Goal: Task Accomplishment & Management: Manage account settings

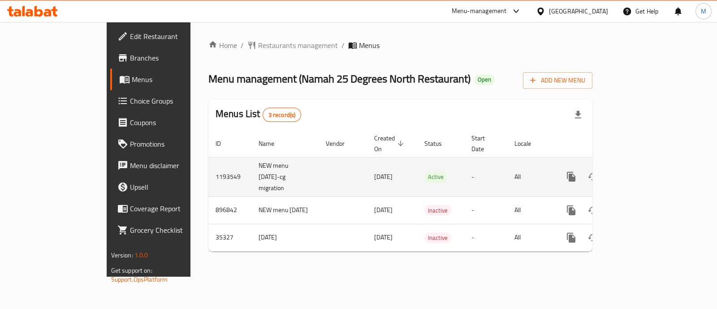
click at [647, 166] on link "enhanced table" at bounding box center [636, 177] width 22 height 22
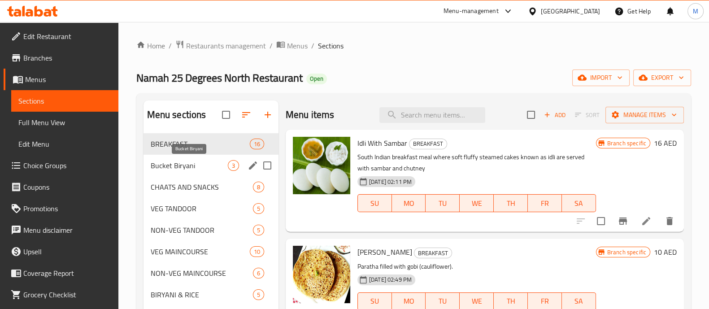
click at [190, 165] on span "Bucket Biryani" at bounding box center [189, 165] width 77 height 11
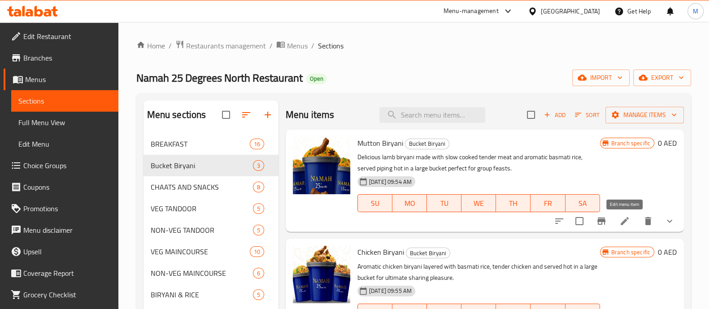
click at [622, 221] on icon at bounding box center [624, 221] width 11 height 11
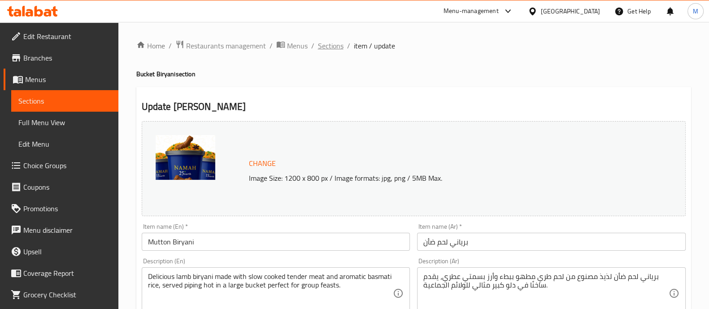
click at [334, 48] on span "Sections" at bounding box center [331, 45] width 26 height 11
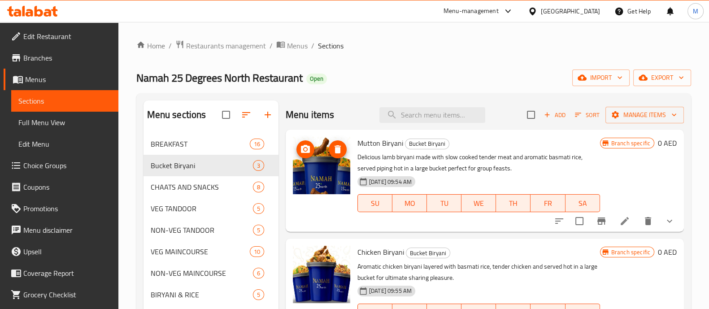
drag, startPoint x: 314, startPoint y: 174, endPoint x: 522, endPoint y: 59, distance: 237.1
click at [522, 59] on div "Home / Restaurants management / Menus / Sections Namah 25 Degrees North Restaur…" at bounding box center [413, 253] width 554 height 427
drag, startPoint x: 324, startPoint y: 176, endPoint x: 491, endPoint y: 63, distance: 201.5
click at [491, 63] on div "Home / Restaurants management / Menus / Sections Namah 25 Degrees North Restaur…" at bounding box center [413, 253] width 554 height 427
click at [178, 138] on div "BREAKFAST 16" at bounding box center [210, 144] width 135 height 22
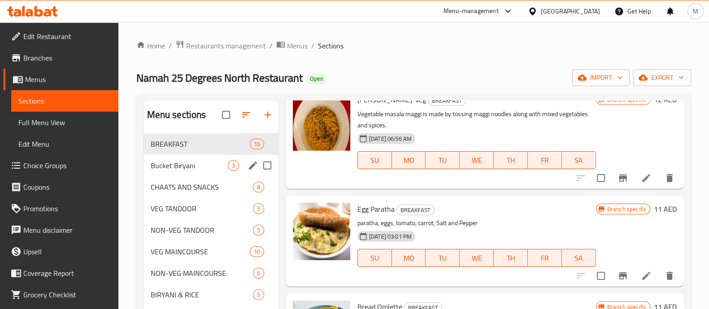
click at [180, 171] on div "Bucket Biryani 3" at bounding box center [210, 166] width 135 height 22
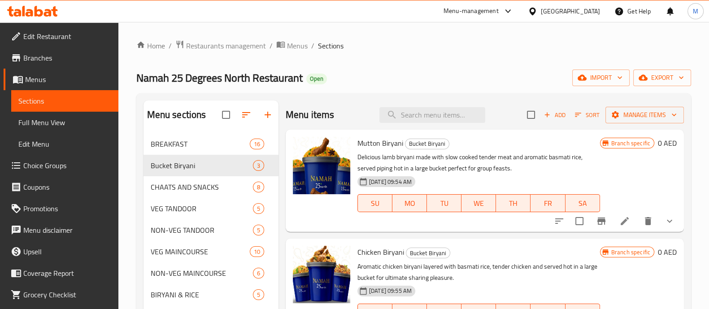
click at [231, 37] on div "Home / Restaurants management / Menus / Sections Namah 25 Degrees North Restaur…" at bounding box center [413, 253] width 590 height 462
click at [225, 41] on span "Restaurants management" at bounding box center [226, 45] width 80 height 11
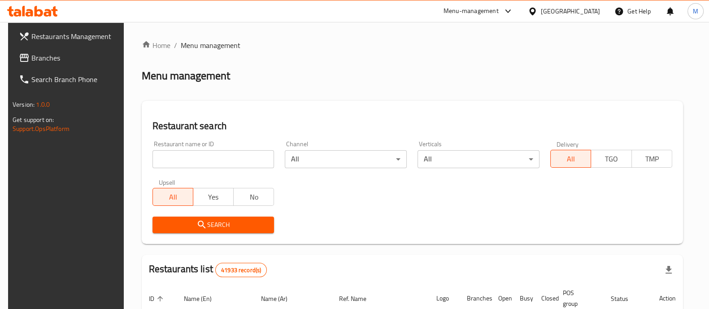
click at [203, 147] on div "Home / Menu management Menu management Restaurant search Restaurant name or ID …" at bounding box center [412, 294] width 541 height 508
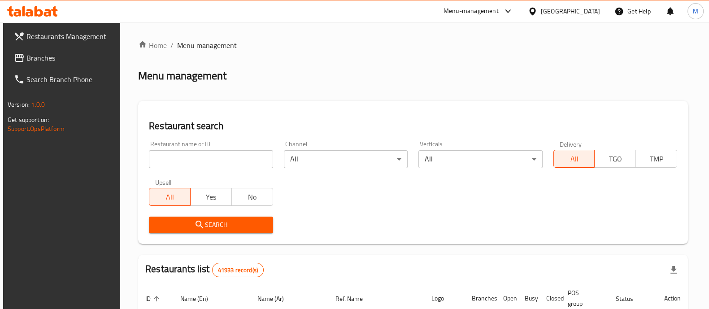
click at [202, 151] on input "search" at bounding box center [211, 159] width 124 height 18
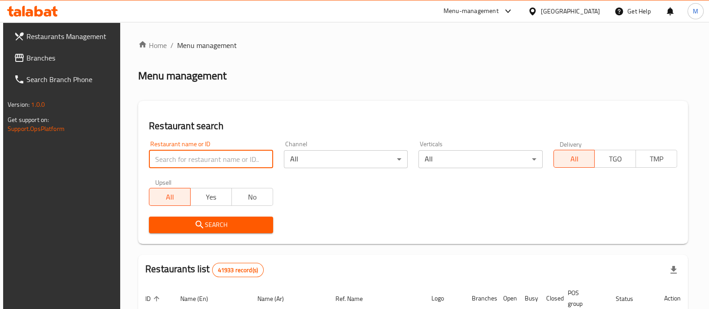
paste input "685938"
type input "685938"
click button "Search" at bounding box center [211, 224] width 124 height 17
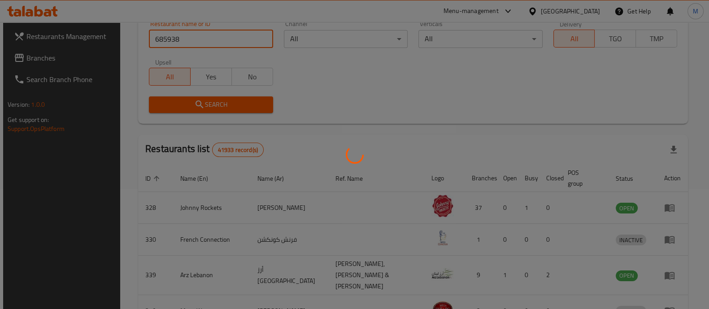
scroll to position [83, 0]
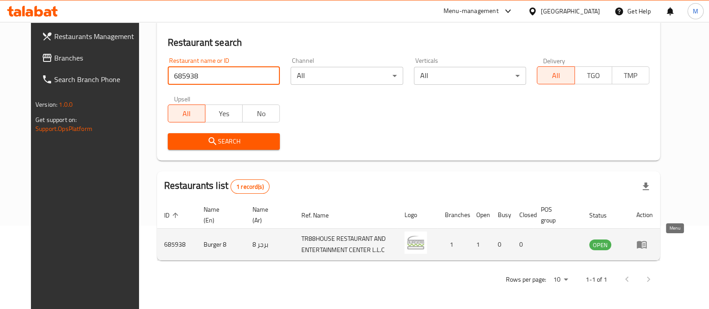
click at [646, 241] on icon "enhanced table" at bounding box center [641, 245] width 10 height 8
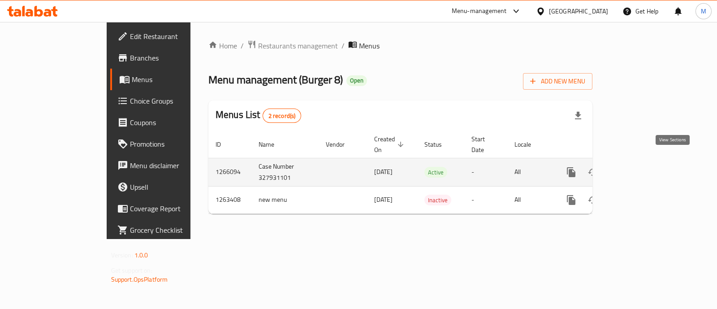
click at [641, 167] on icon "enhanced table" at bounding box center [636, 172] width 11 height 11
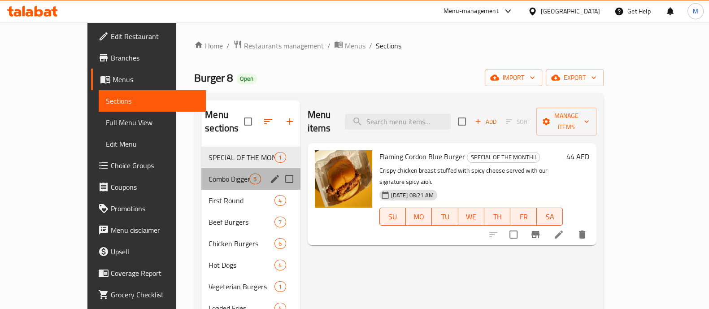
click at [201, 173] on div "Combo Diggers 5" at bounding box center [250, 179] width 99 height 22
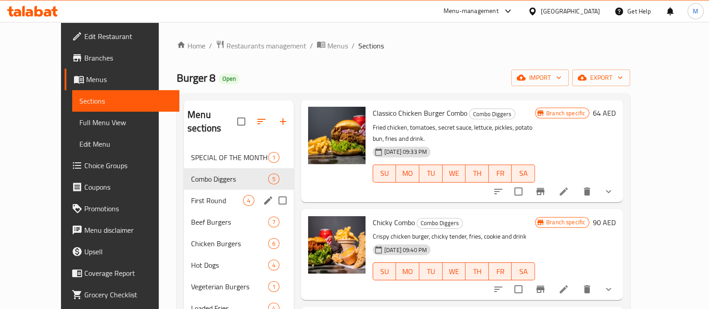
click at [189, 190] on div "First Round 4" at bounding box center [239, 201] width 110 height 22
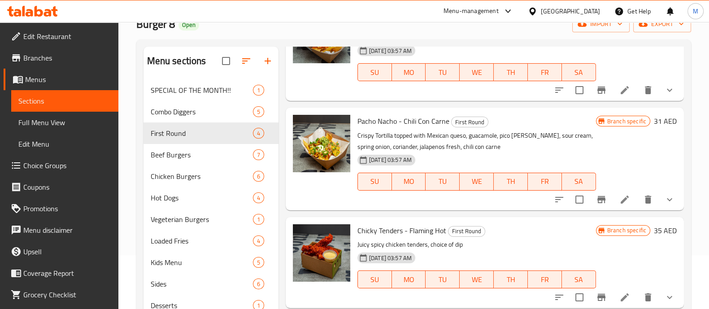
scroll to position [38, 0]
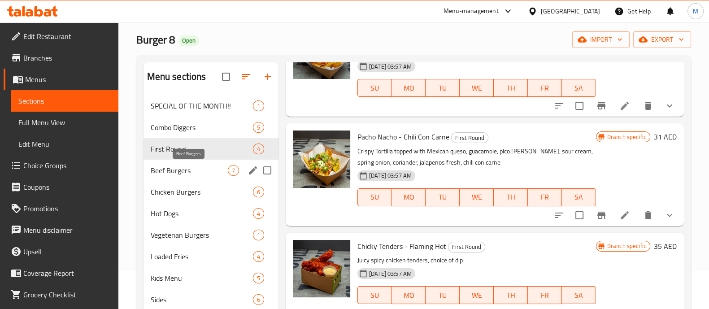
click at [184, 169] on span "Beef Burgers" at bounding box center [189, 170] width 77 height 11
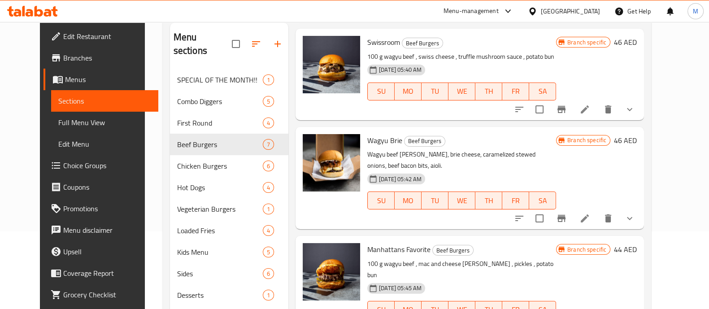
scroll to position [23, 0]
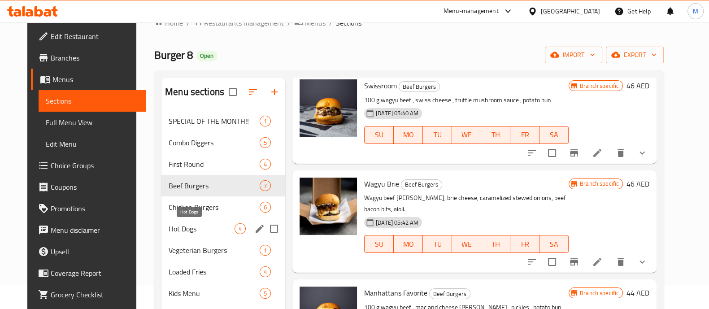
click at [196, 216] on div "Chicken Burgers 6" at bounding box center [223, 207] width 124 height 22
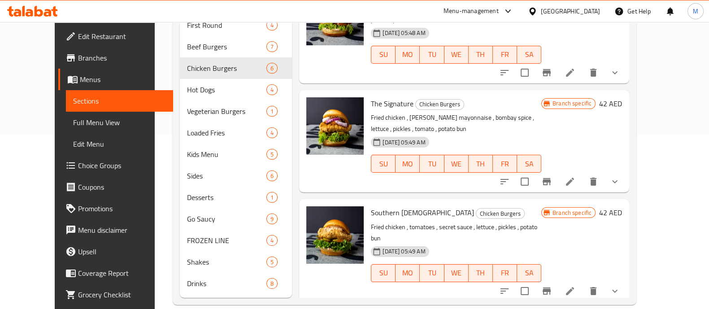
scroll to position [57, 0]
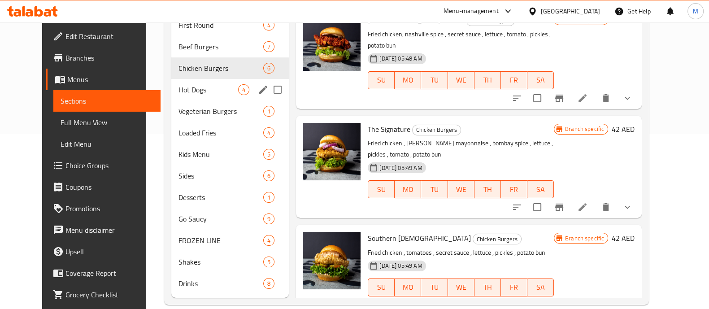
click at [178, 84] on span "Hot Dogs" at bounding box center [208, 89] width 60 height 11
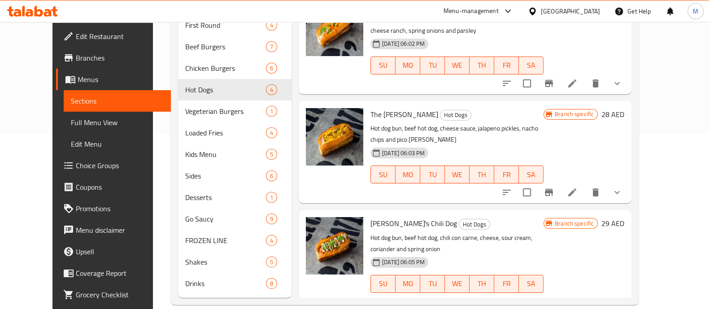
scroll to position [77, 0]
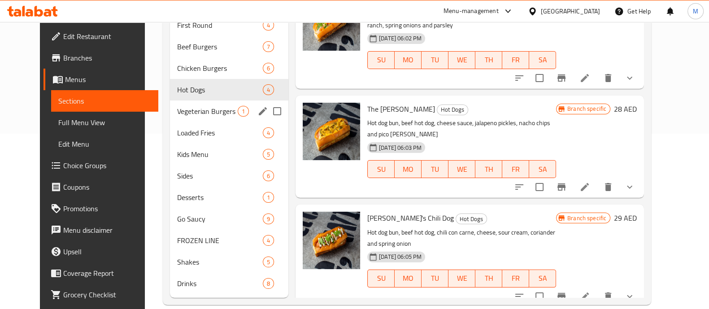
click at [177, 106] on span "Vegeterian Burgers" at bounding box center [207, 111] width 61 height 11
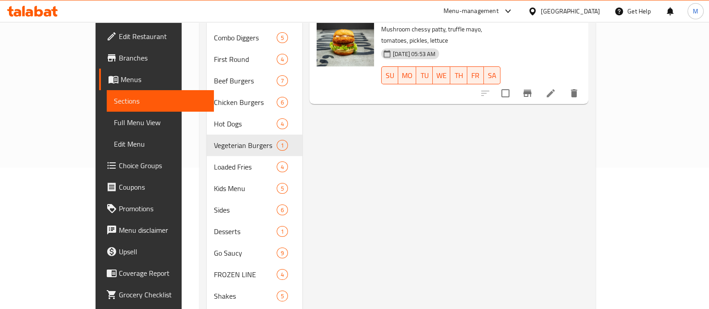
scroll to position [158, 0]
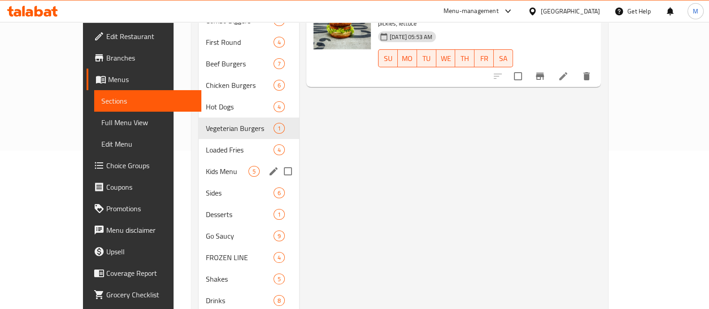
click at [206, 144] on span "Loaded Fries" at bounding box center [240, 149] width 68 height 11
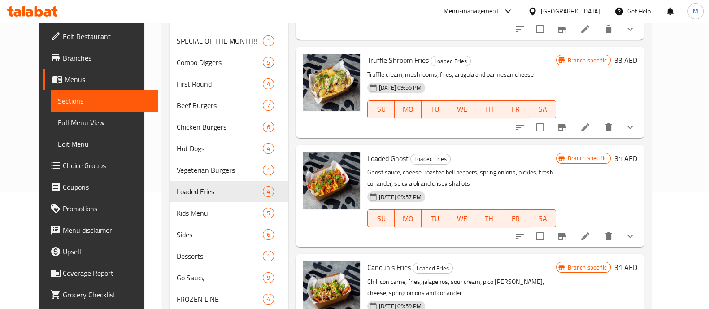
scroll to position [143, 0]
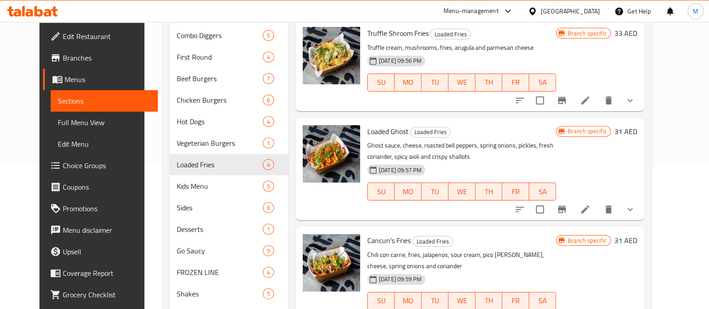
drag, startPoint x: 707, startPoint y: 220, endPoint x: 712, endPoint y: 216, distance: 6.7
click at [669, 252] on div "Home / Restaurants management / Menus / Sections Burger 8 Open import export Me…" at bounding box center [406, 117] width 524 height 476
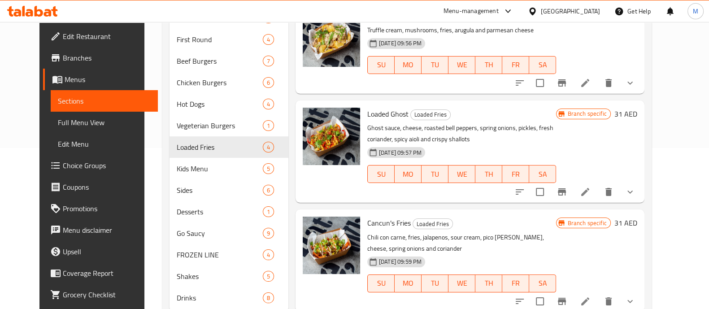
scroll to position [159, 0]
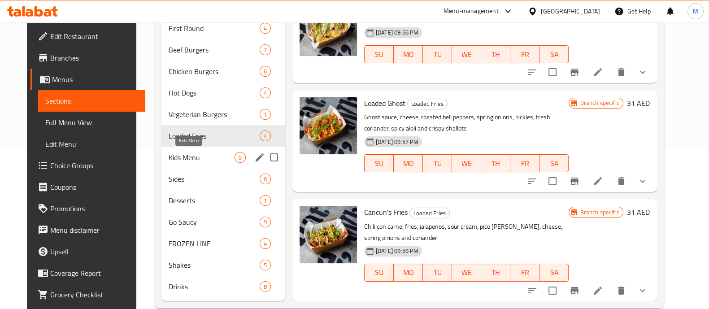
click at [177, 156] on span "Kids Menu" at bounding box center [202, 157] width 66 height 11
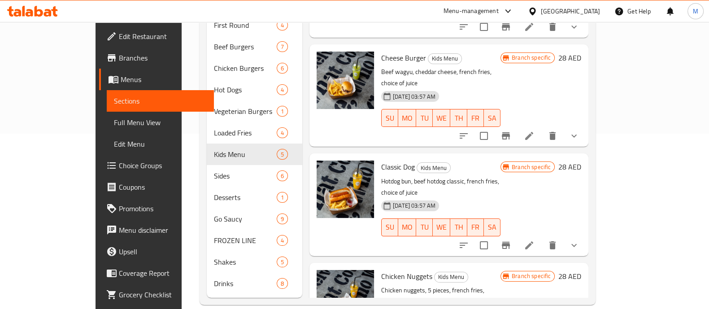
scroll to position [152, 0]
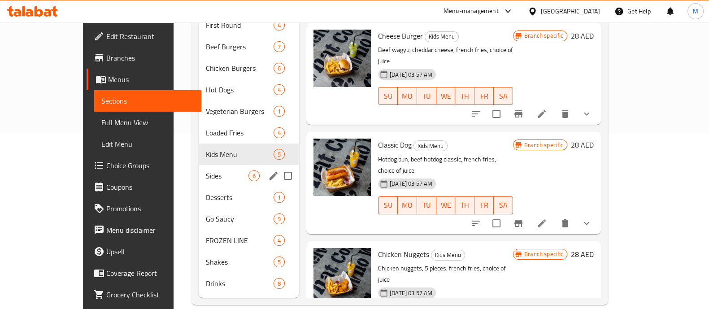
click at [206, 170] on span "Sides" at bounding box center [227, 175] width 43 height 11
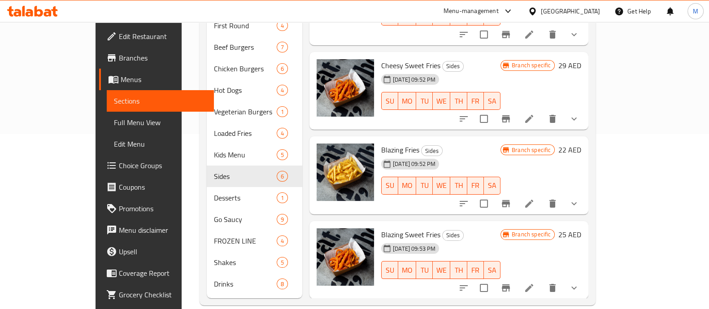
scroll to position [175, 0]
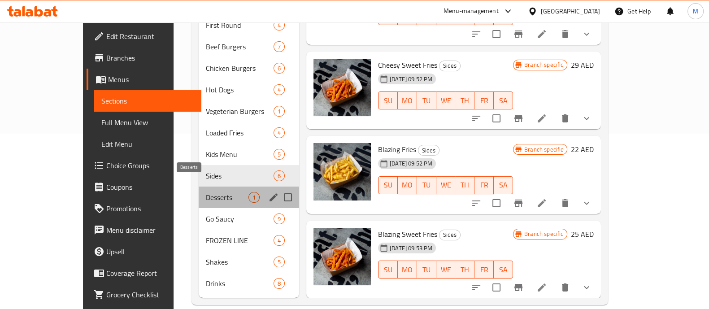
click at [206, 192] on span "Desserts" at bounding box center [227, 197] width 43 height 11
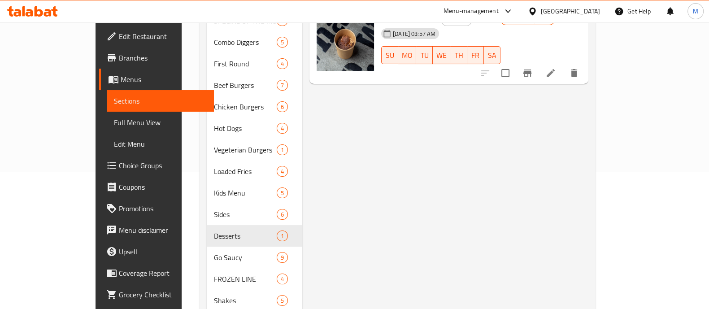
scroll to position [147, 0]
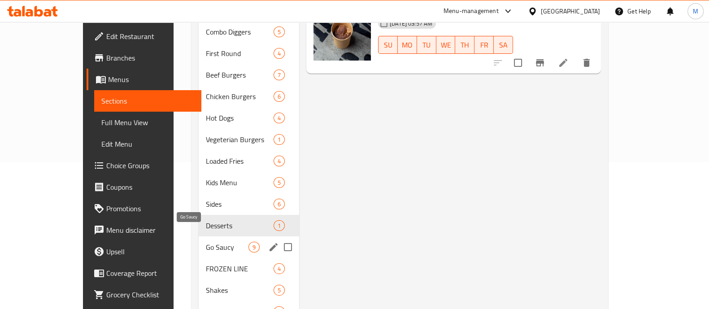
click at [206, 242] on span "Go Saucy" at bounding box center [227, 247] width 43 height 11
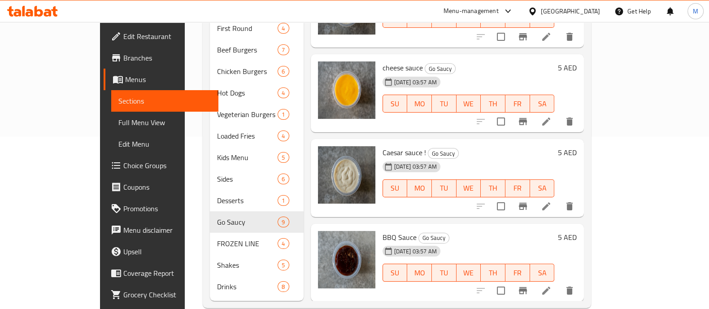
scroll to position [175, 0]
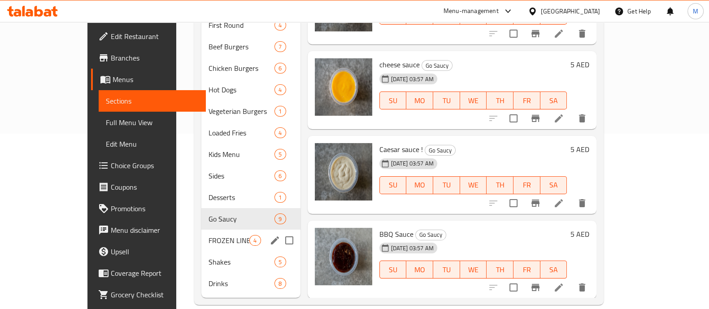
click at [208, 235] on span "FROZEN LINE" at bounding box center [228, 240] width 41 height 11
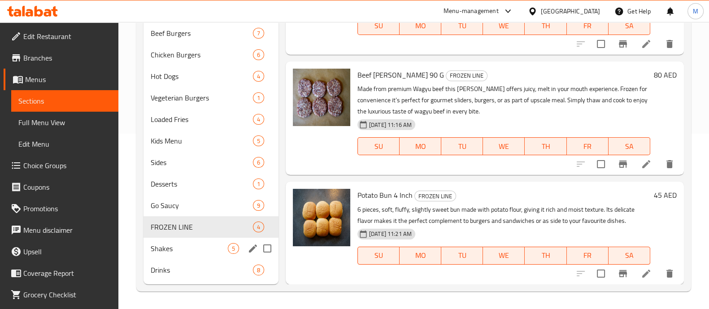
drag, startPoint x: 168, startPoint y: 245, endPoint x: 201, endPoint y: 245, distance: 33.2
click at [168, 245] on span "Shakes" at bounding box center [189, 248] width 77 height 11
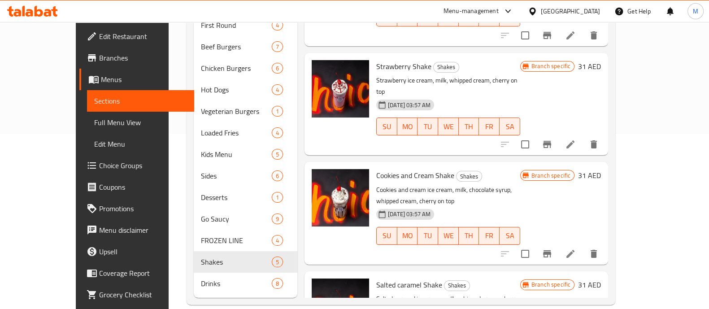
drag, startPoint x: 705, startPoint y: 203, endPoint x: 717, endPoint y: 173, distance: 32.0
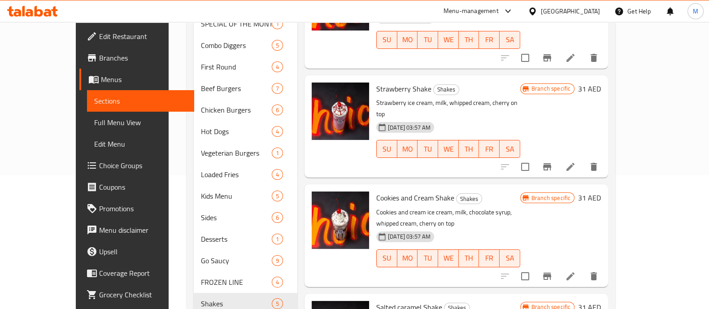
scroll to position [175, 0]
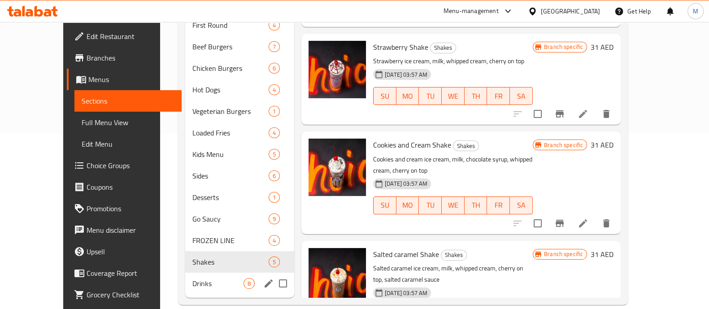
click at [192, 278] on span "Drinks" at bounding box center [217, 283] width 51 height 11
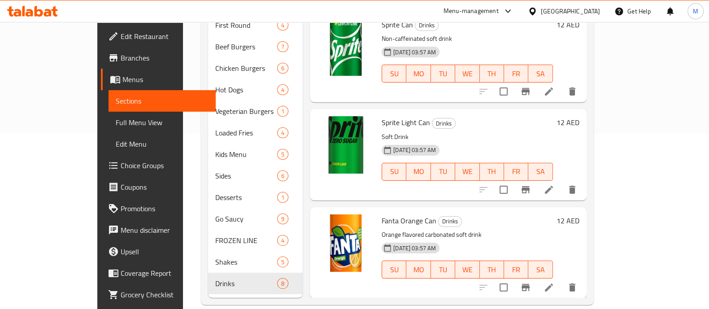
scroll to position [54, 0]
